Goal: Task Accomplishment & Management: Manage account settings

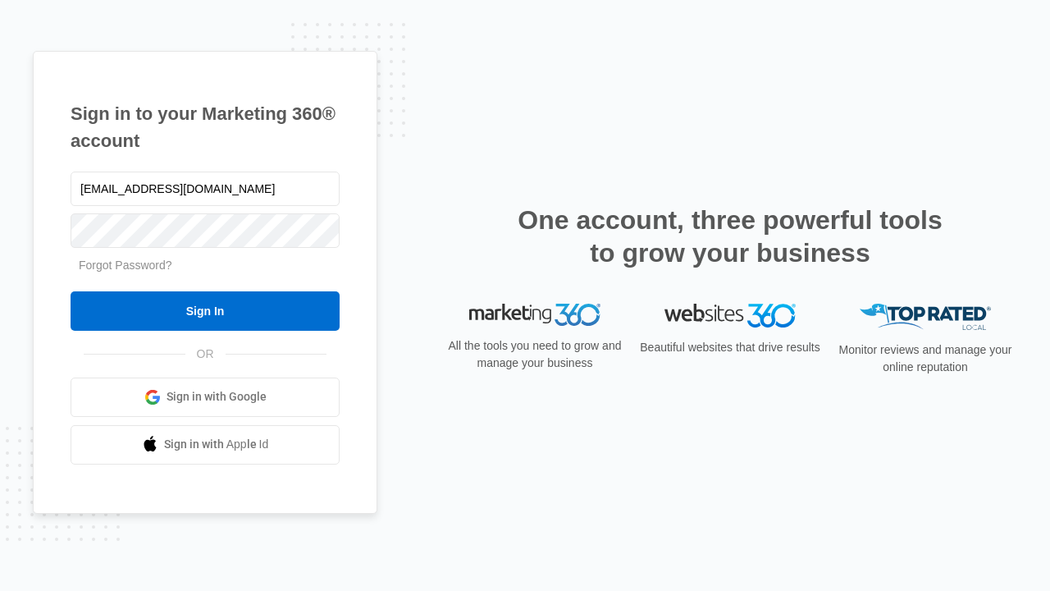
type input "[EMAIL_ADDRESS][DOMAIN_NAME]"
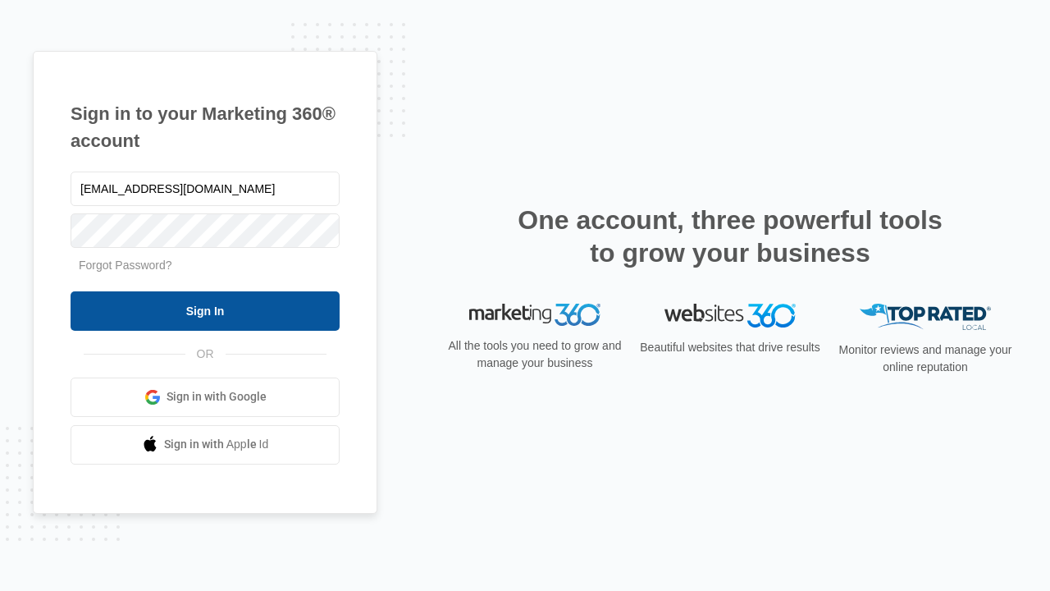
click at [205, 310] on input "Sign In" at bounding box center [205, 310] width 269 height 39
